Goal: Transaction & Acquisition: Purchase product/service

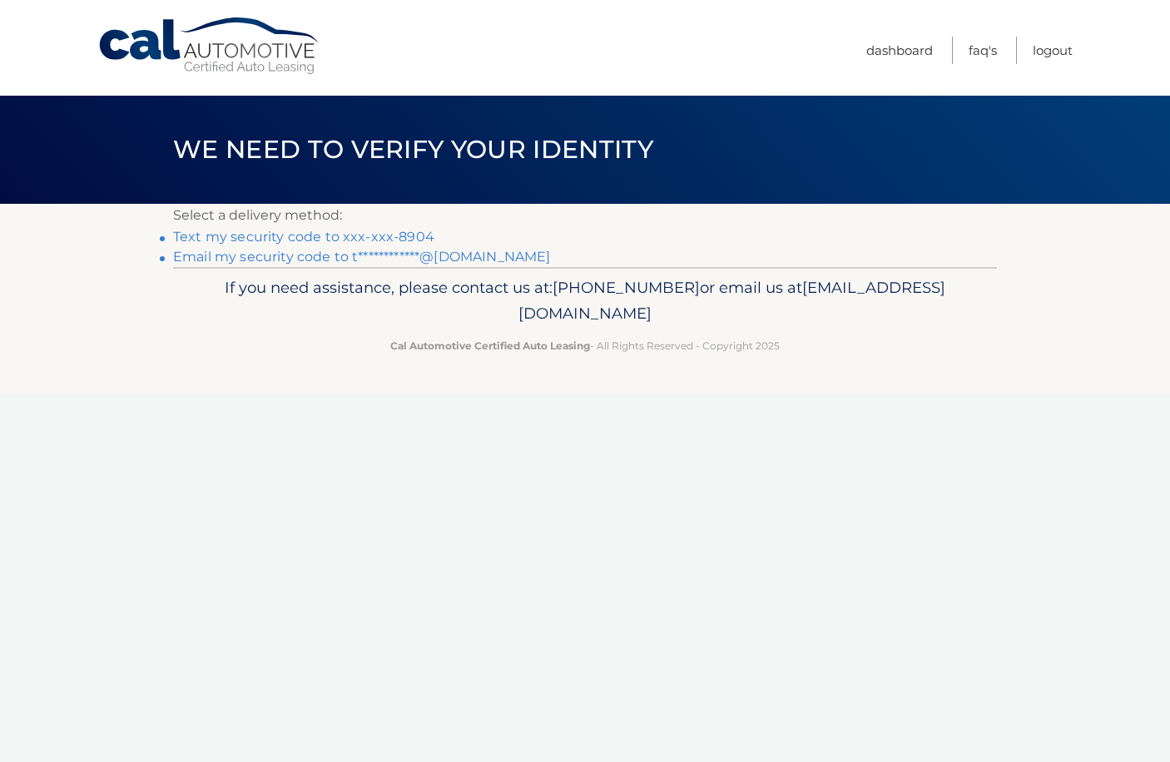
click at [396, 242] on link "Text my security code to xxx-xxx-8904" at bounding box center [303, 237] width 261 height 16
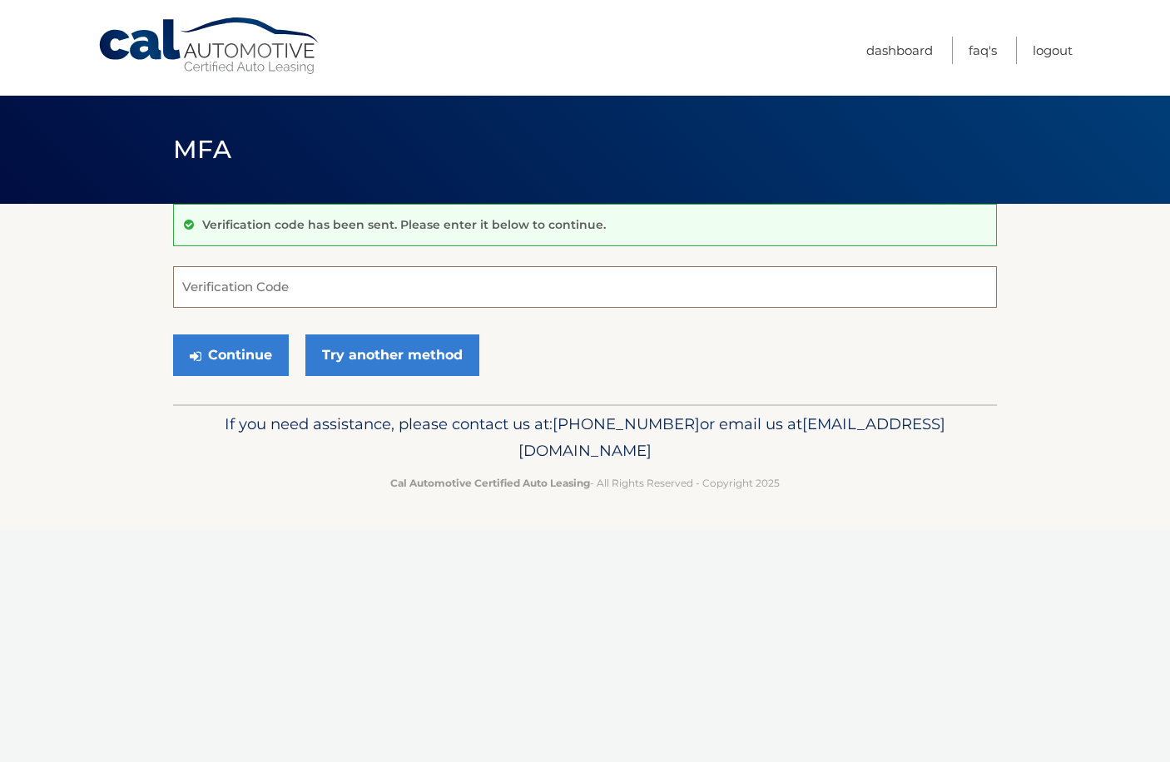
click at [323, 300] on input "Verification Code" at bounding box center [585, 287] width 824 height 42
type input "701663"
click at [231, 360] on button "Continue" at bounding box center [231, 356] width 116 height 42
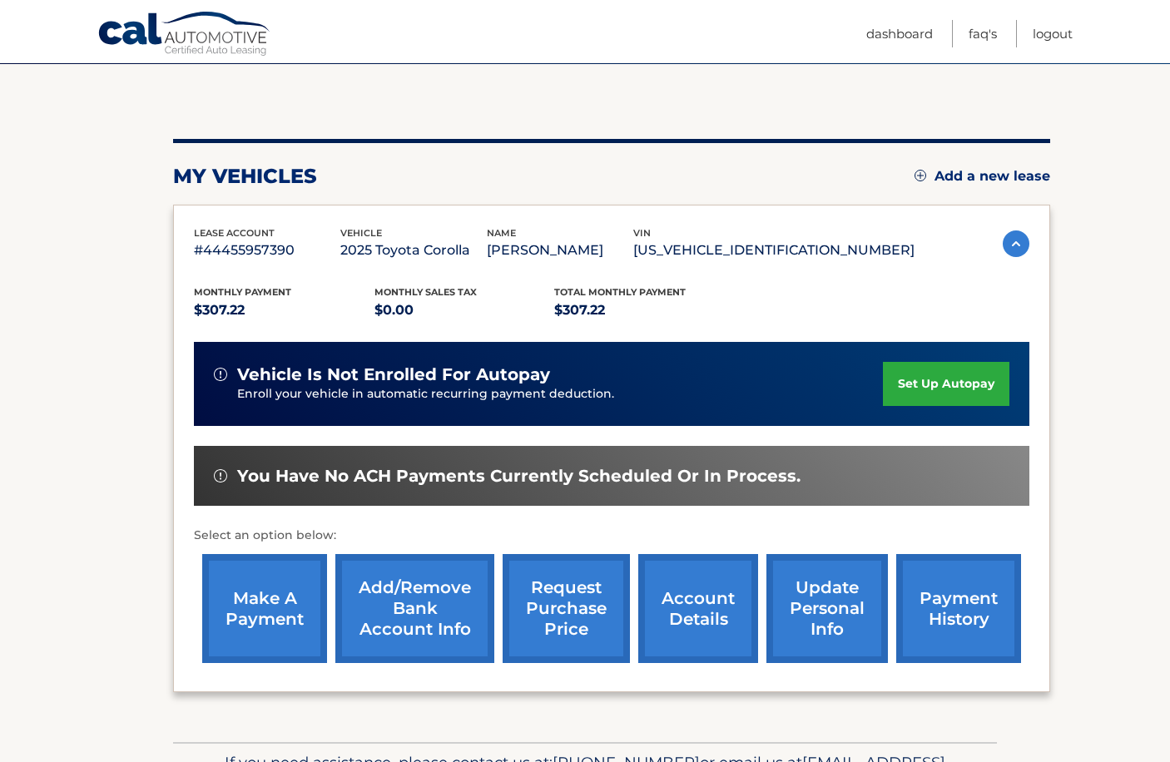
scroll to position [142, 0]
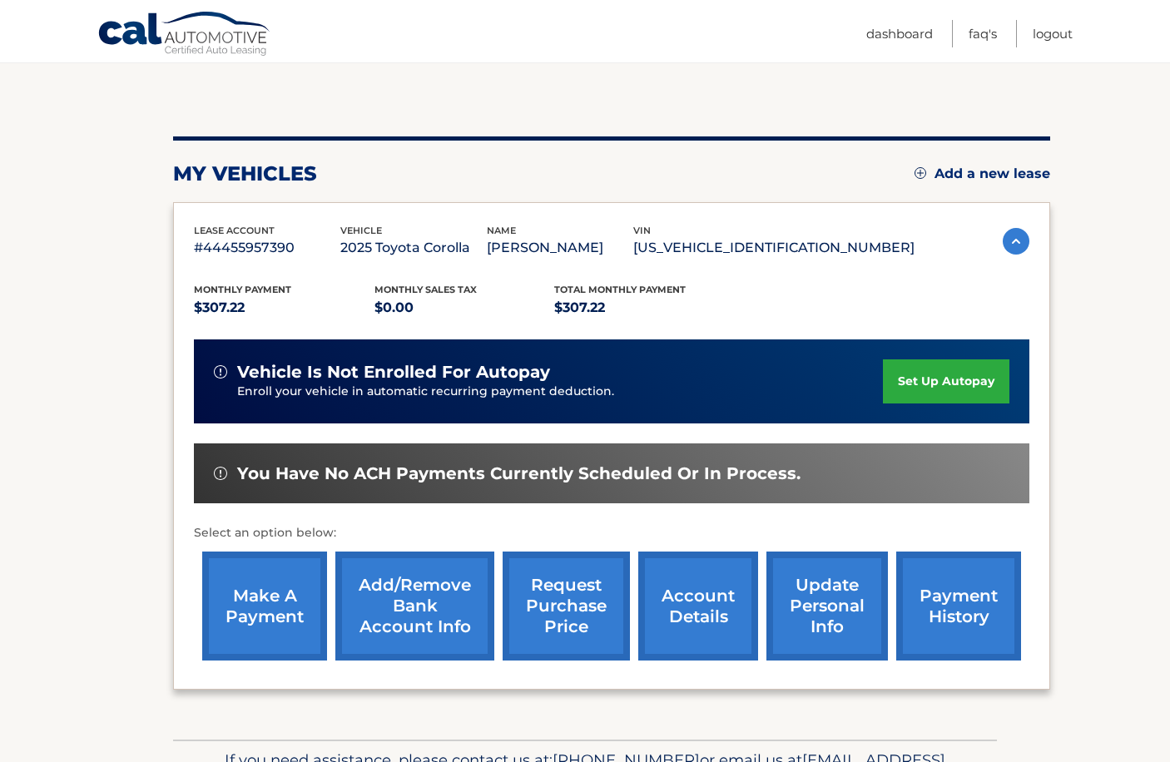
click at [240, 598] on link "make a payment" at bounding box center [264, 606] width 125 height 109
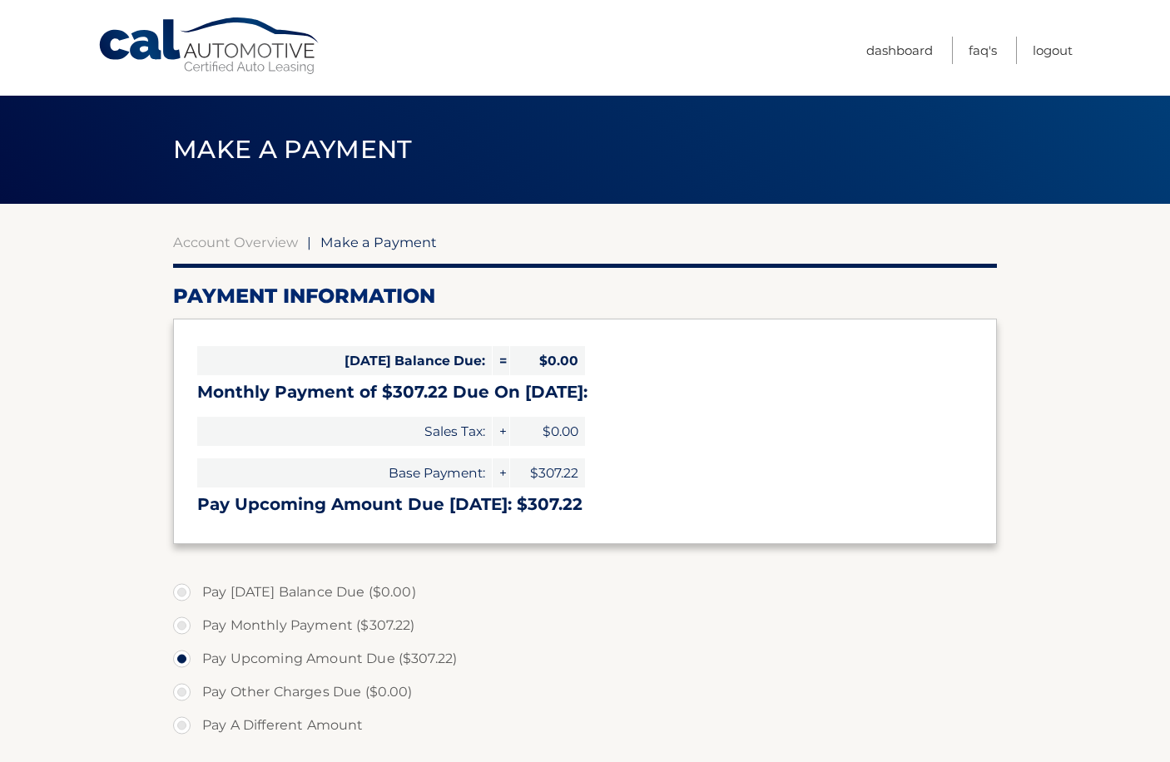
select select "ODg3YWNjOTgtNzczNS00NDA4LWI1ZGEtM2YzZjk3NTZlZGE2"
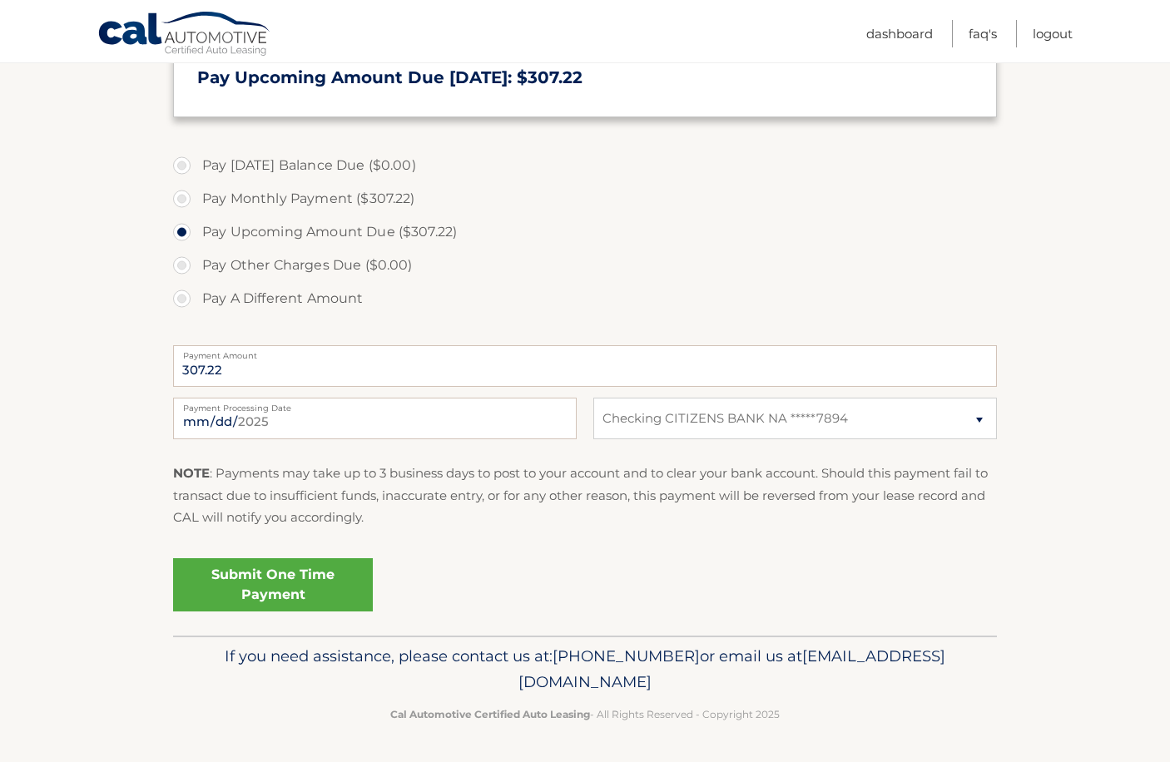
scroll to position [528, 0]
click at [223, 578] on link "Submit One Time Payment" at bounding box center [273, 584] width 200 height 53
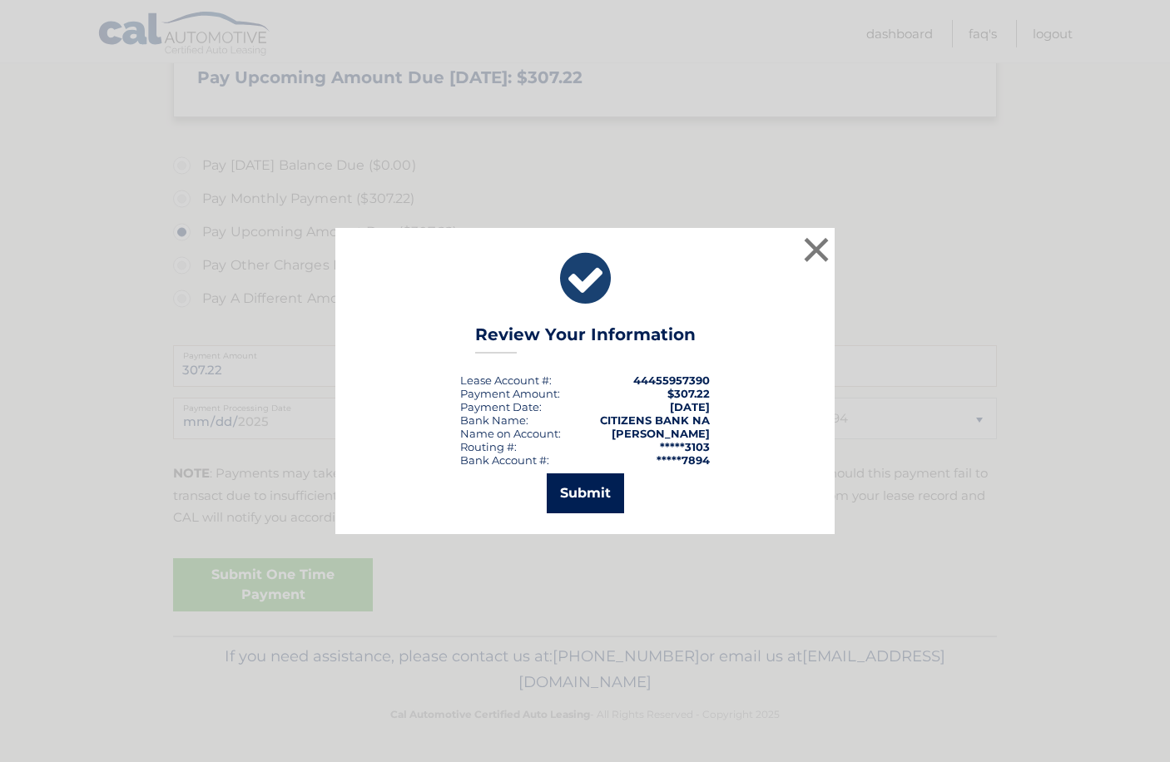
click at [592, 504] on button "Submit" at bounding box center [585, 494] width 77 height 40
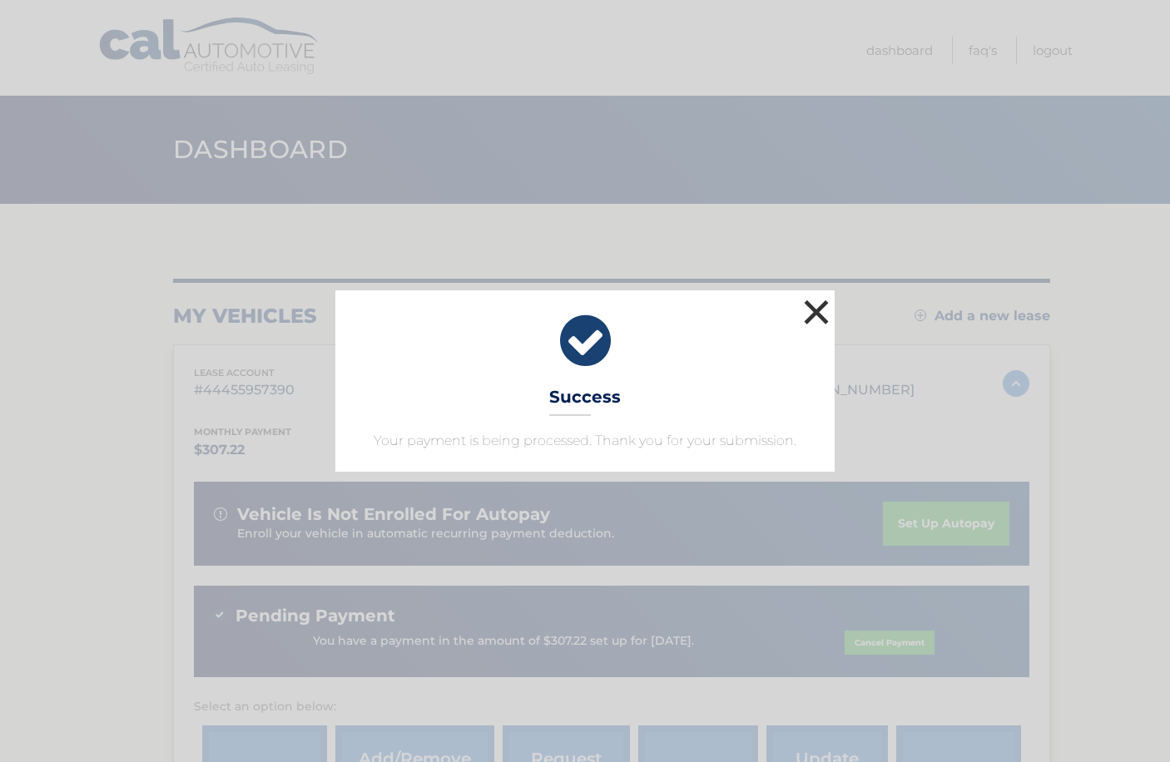
click at [814, 297] on button "×" at bounding box center [816, 311] width 33 height 33
